Goal: Navigation & Orientation: Go to known website

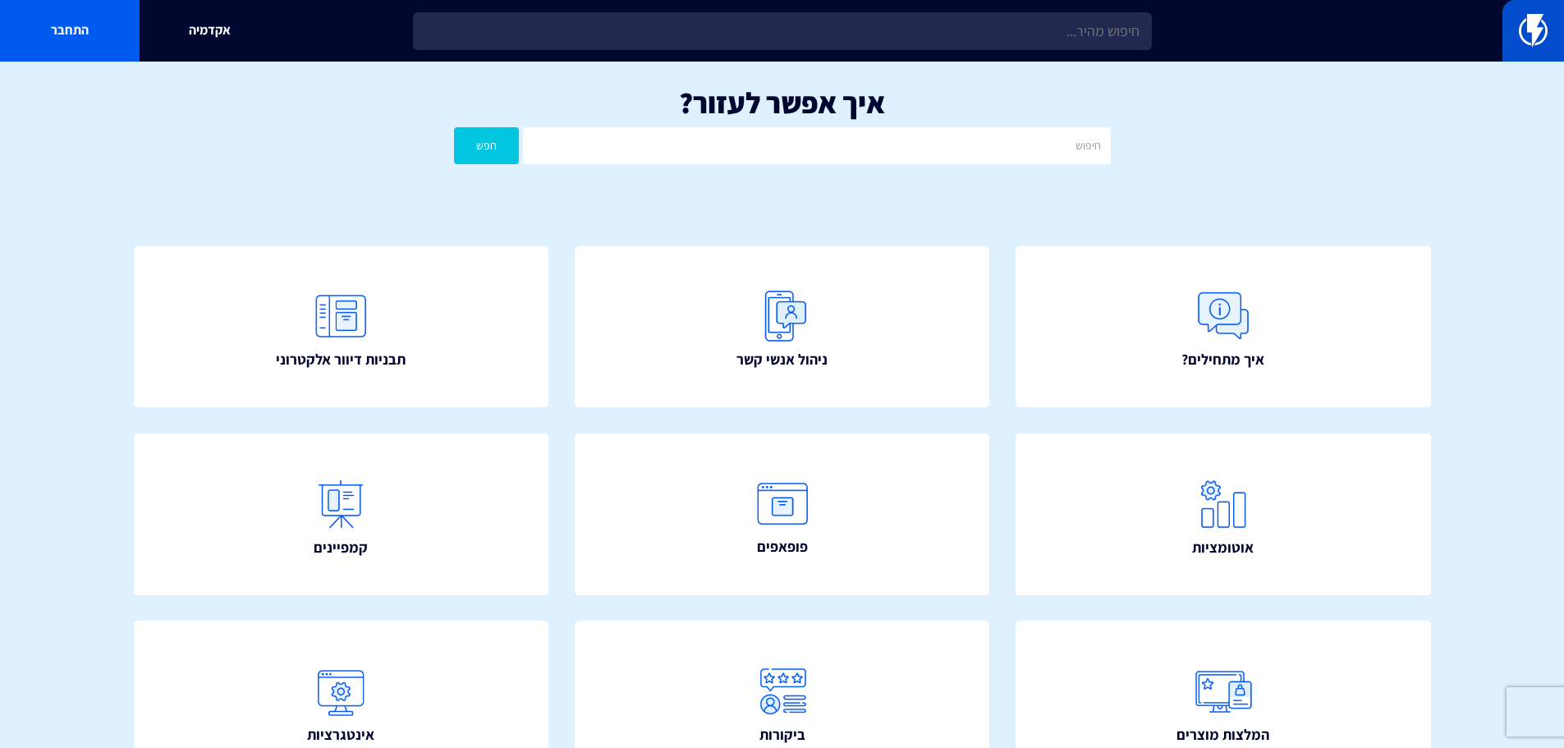
click at [1529, 25] on img at bounding box center [1533, 30] width 29 height 33
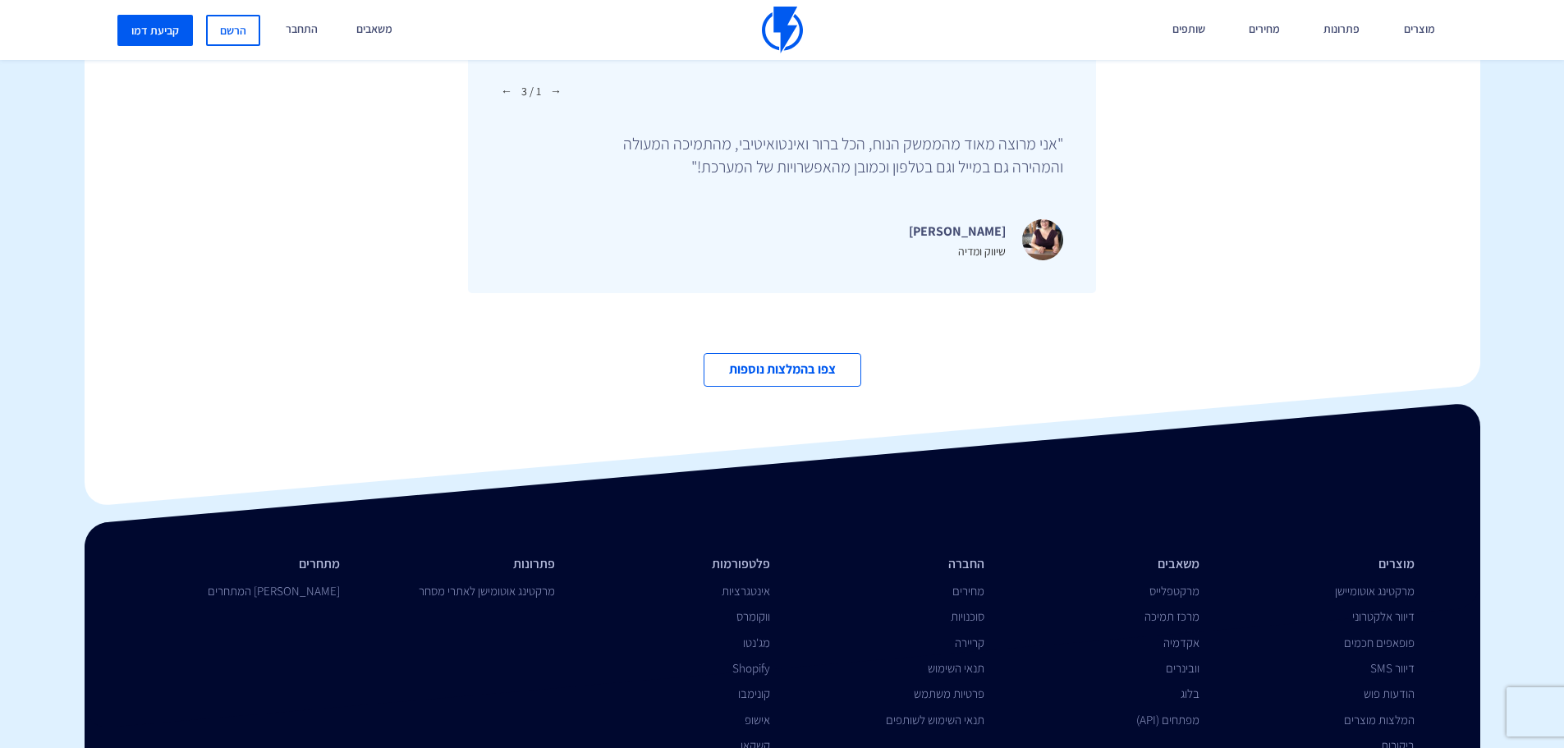
scroll to position [5661, 0]
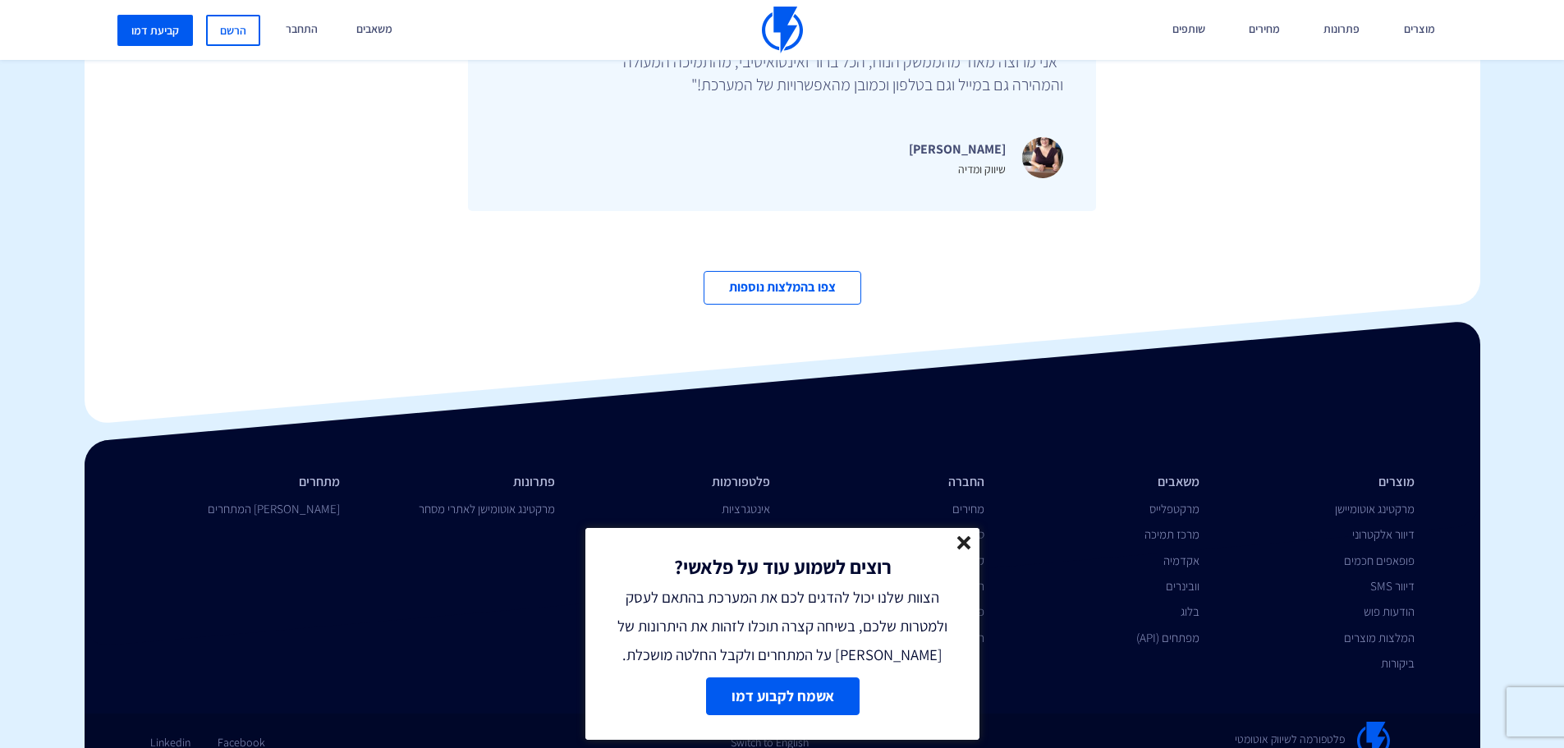
click at [965, 544] on line at bounding box center [963, 542] width 11 height 11
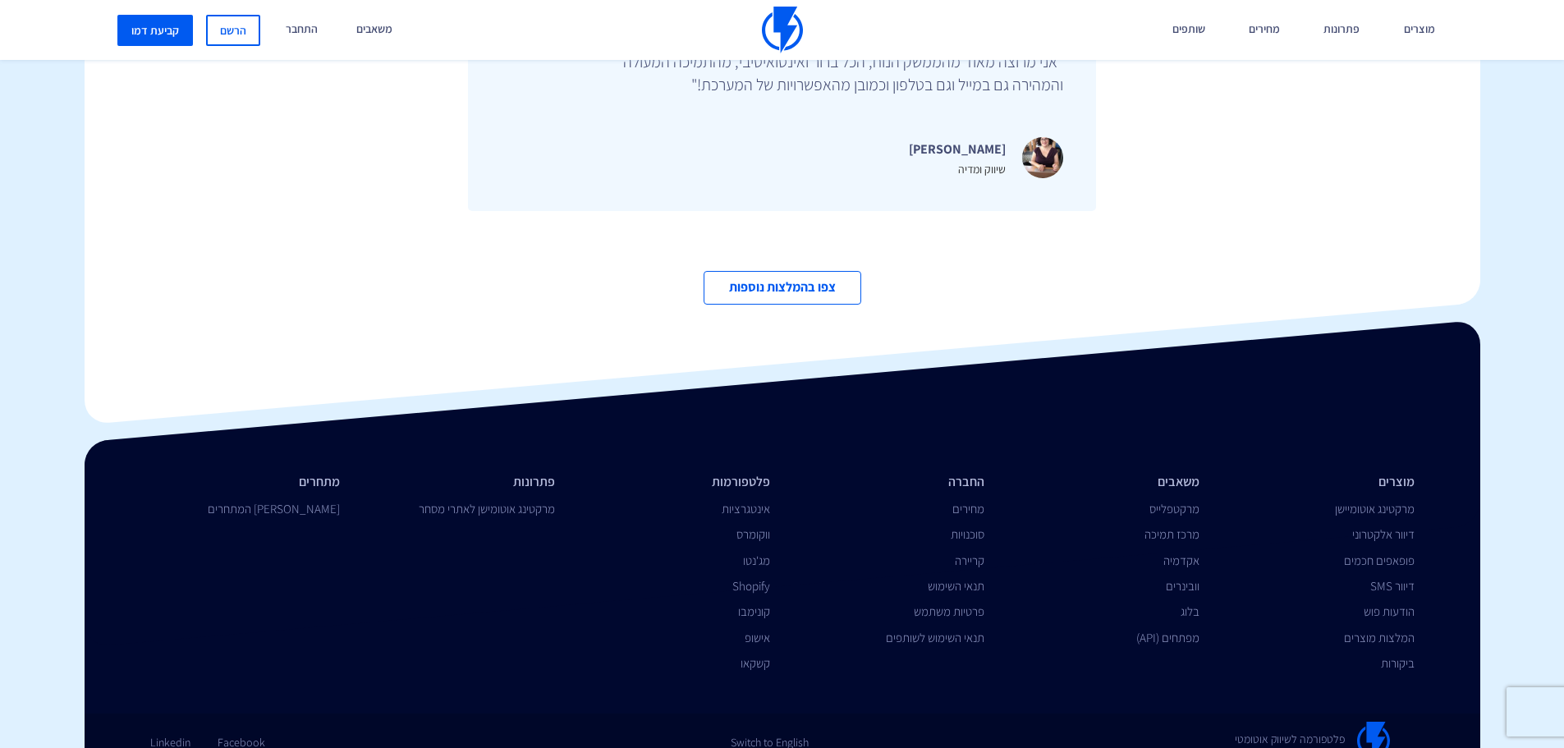
scroll to position [5579, 0]
